Goal: Task Accomplishment & Management: Complete application form

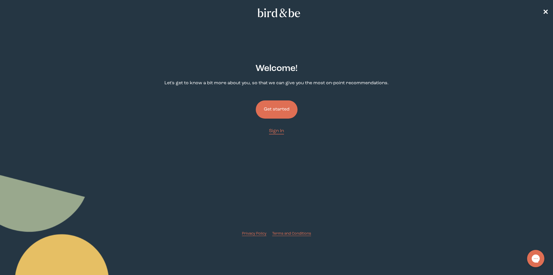
click at [277, 109] on button "Get started" at bounding box center [277, 109] width 42 height 18
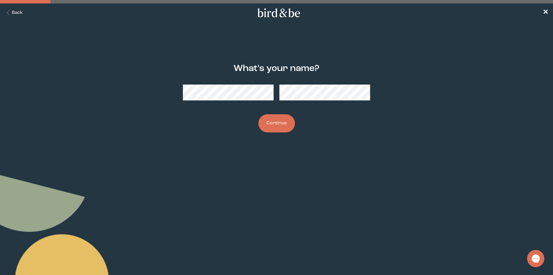
click at [278, 123] on button "Continue" at bounding box center [276, 123] width 37 height 18
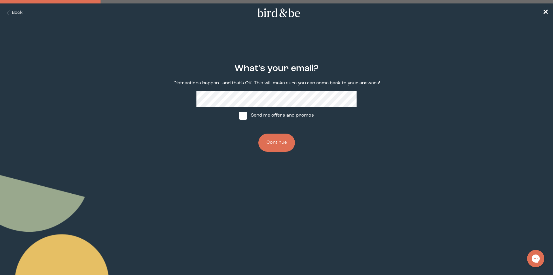
click at [281, 145] on button "Continue" at bounding box center [276, 142] width 37 height 18
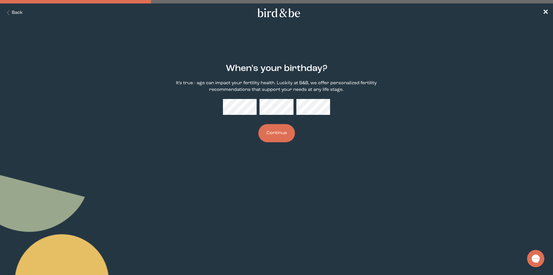
click at [286, 129] on button "Continue" at bounding box center [276, 133] width 37 height 18
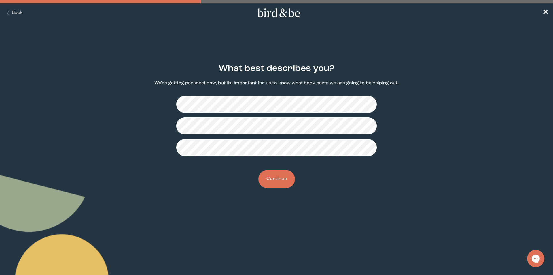
click at [270, 179] on button "Continue" at bounding box center [276, 179] width 37 height 18
click at [283, 180] on button "Continue" at bounding box center [276, 179] width 37 height 18
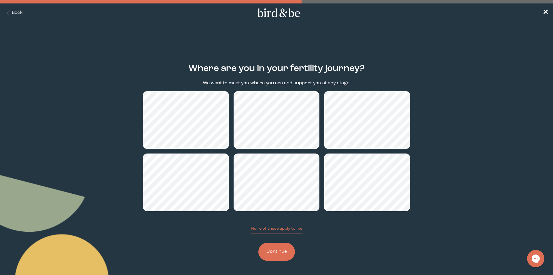
click at [279, 254] on button "Continue" at bounding box center [276, 251] width 37 height 18
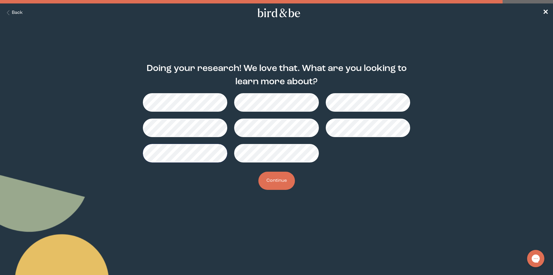
click at [273, 181] on button "Continue" at bounding box center [276, 180] width 37 height 18
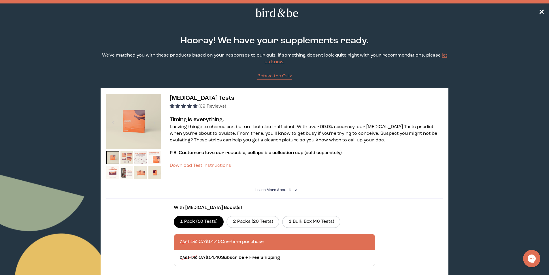
click at [130, 158] on img at bounding box center [126, 157] width 13 height 13
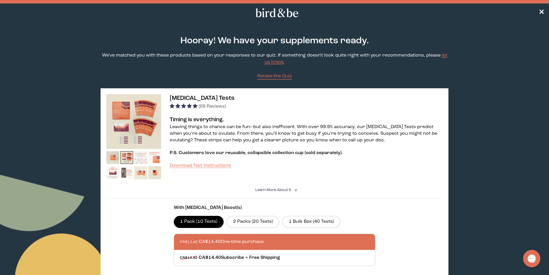
click at [140, 159] on img at bounding box center [140, 157] width 13 height 13
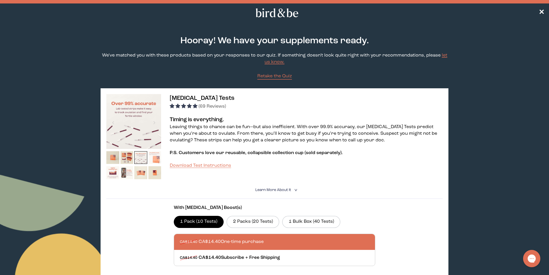
click at [153, 160] on img at bounding box center [154, 157] width 13 height 13
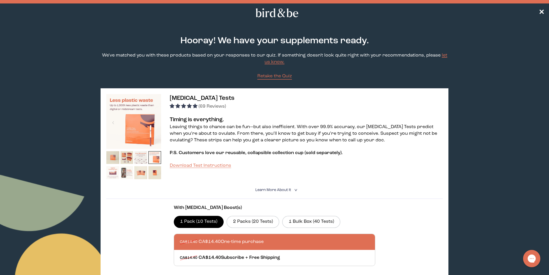
click at [113, 177] on img at bounding box center [112, 172] width 13 height 13
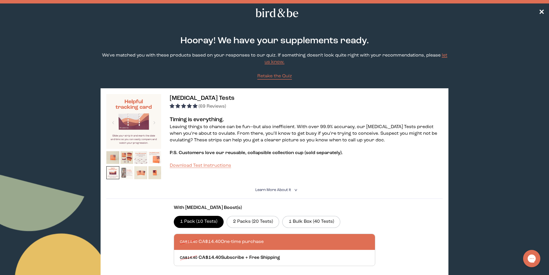
click at [132, 175] on img at bounding box center [126, 172] width 13 height 13
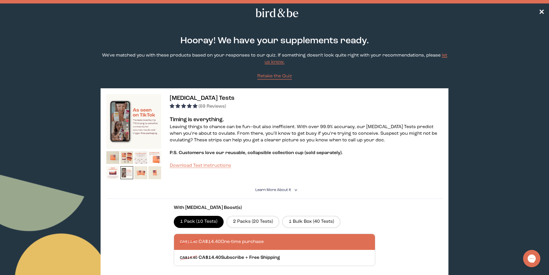
click at [149, 175] on img at bounding box center [154, 172] width 13 height 13
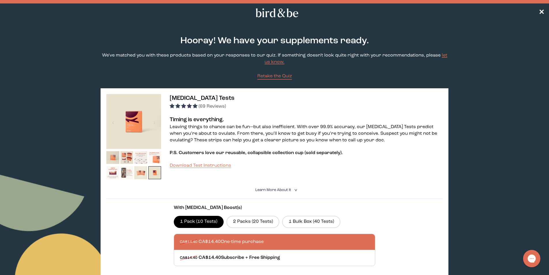
click at [164, 176] on div "[MEDICAL_DATA] Tests (69 Reviews) Timing is everything. Leaving things to chanc…" at bounding box center [274, 193] width 347 height 210
click at [114, 157] on img at bounding box center [112, 157] width 13 height 13
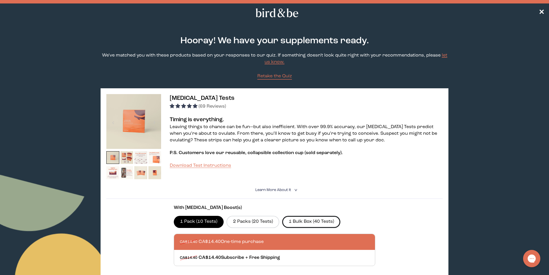
click at [319, 219] on label "1 Bulk Box (40 Tests)" at bounding box center [311, 222] width 58 height 12
click at [0, 0] on input "1 Bulk Box (40 Tests)" at bounding box center [0, 0] width 0 height 0
click at [244, 228] on div "With [MEDICAL_DATA] Boost(s) 1 Pack (10 Tests) 2 Packs (20 Tests) 1 Bulk Box (4…" at bounding box center [275, 248] width 202 height 88
click at [246, 221] on label "2 Packs (20 Tests)" at bounding box center [252, 222] width 53 height 12
click at [0, 0] on input "2 Packs (20 Tests)" at bounding box center [0, 0] width 0 height 0
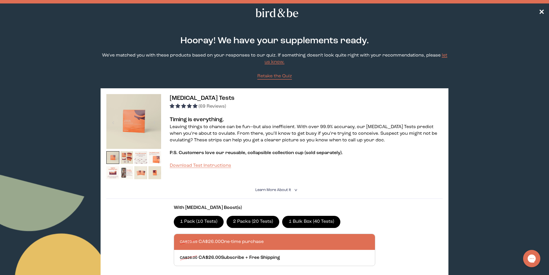
click at [199, 221] on label "1 Pack (10 Tests)" at bounding box center [199, 222] width 50 height 12
click at [0, 0] on input "1 Pack (10 Tests)" at bounding box center [0, 0] width 0 height 0
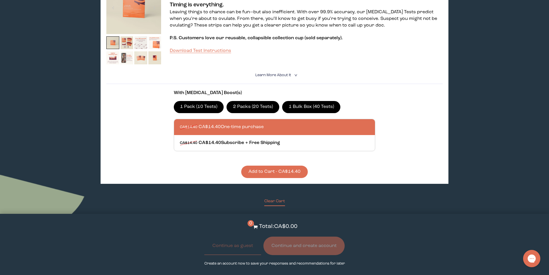
scroll to position [115, 0]
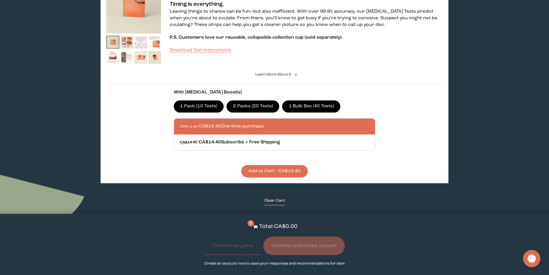
click at [279, 202] on button "Clear Cart" at bounding box center [274, 201] width 21 height 8
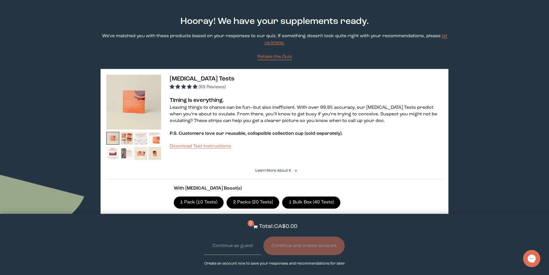
scroll to position [0, 0]
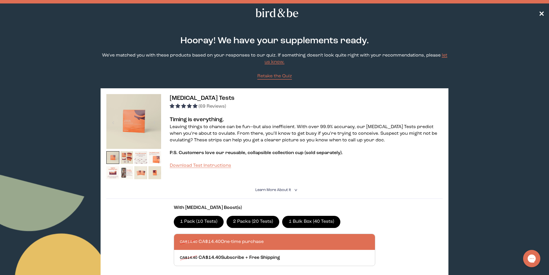
click at [541, 15] on span "✕" at bounding box center [541, 13] width 6 height 7
